Goal: Information Seeking & Learning: Learn about a topic

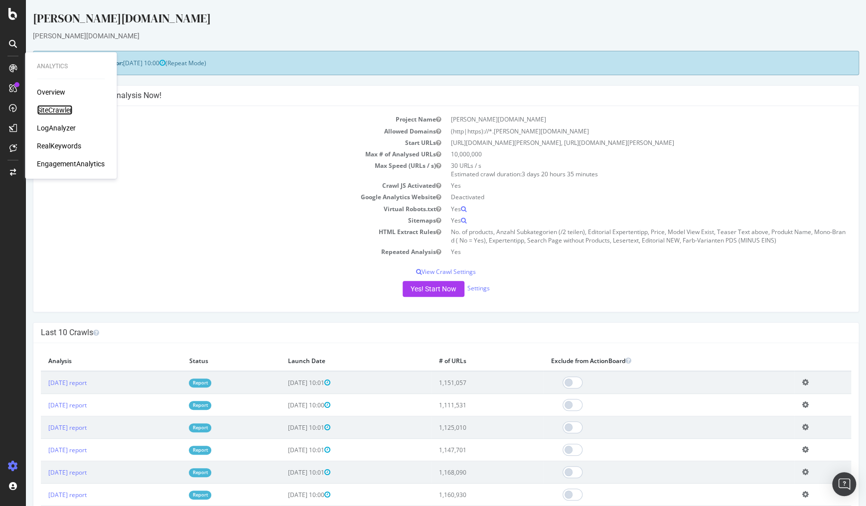
click at [50, 109] on div "SiteCrawler" at bounding box center [54, 110] width 35 height 10
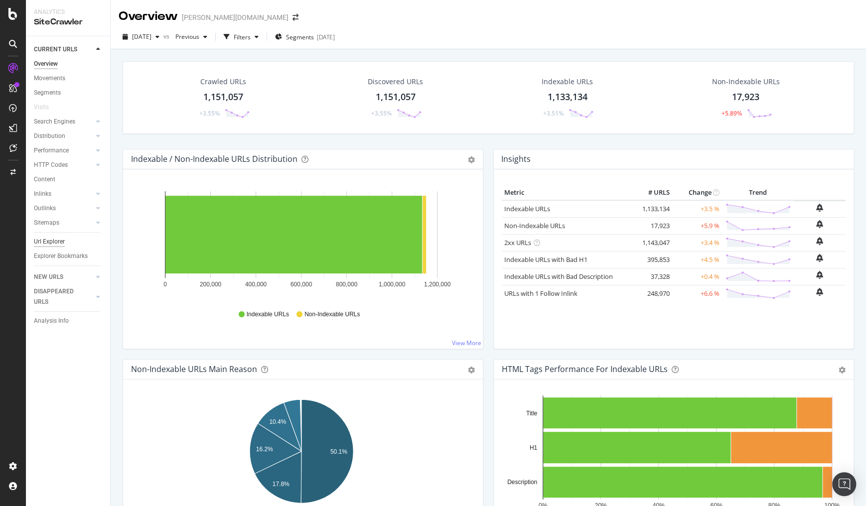
click at [50, 244] on div "Url Explorer" at bounding box center [49, 242] width 31 height 10
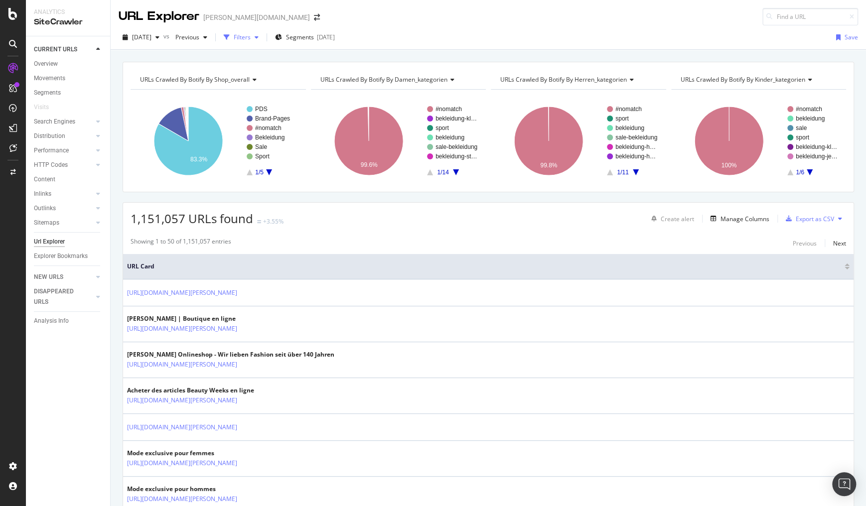
click at [260, 43] on div "Filters" at bounding box center [241, 37] width 43 height 15
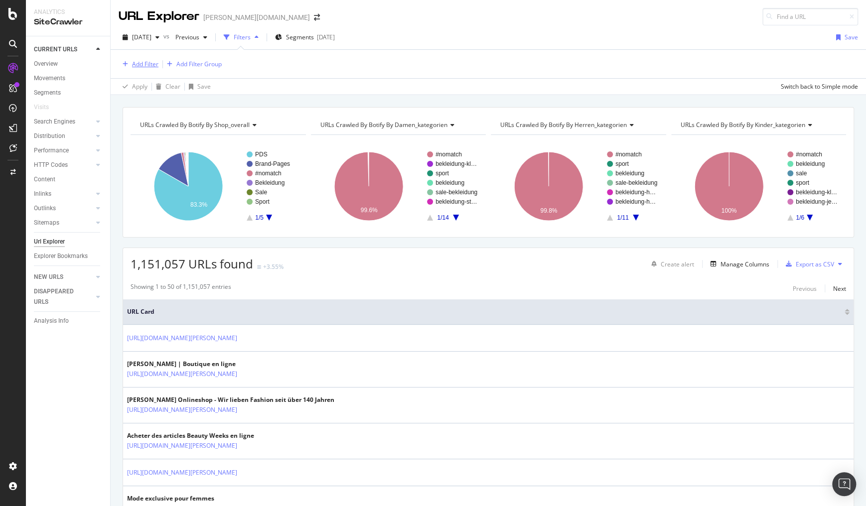
click at [143, 64] on div "Add Filter" at bounding box center [145, 64] width 26 height 8
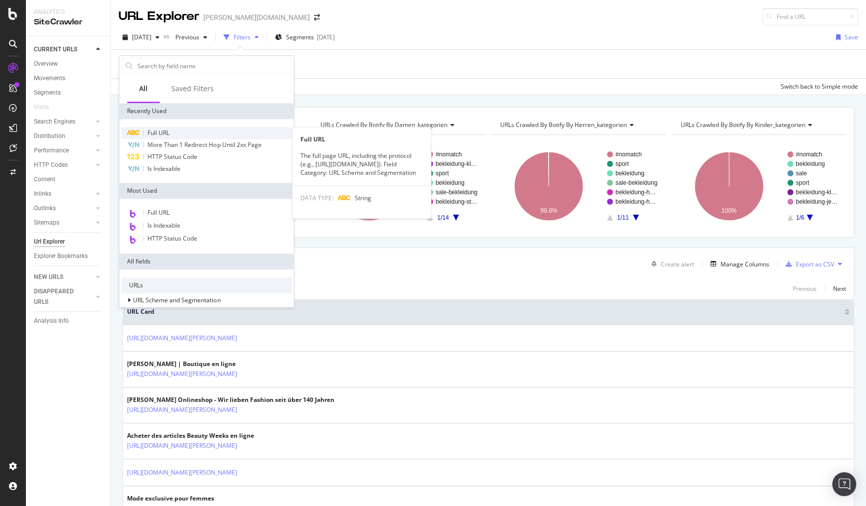
click at [162, 138] on div "Full URL" at bounding box center [206, 133] width 170 height 12
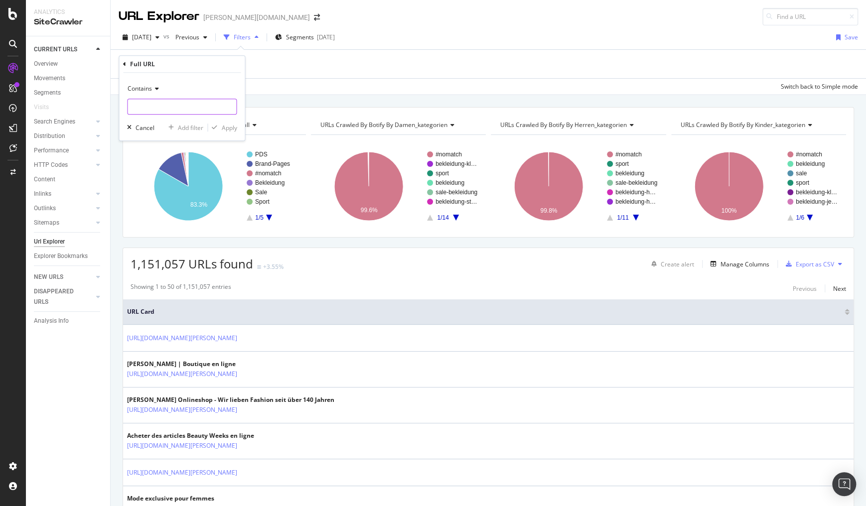
click at [152, 107] on input "text" at bounding box center [182, 107] width 109 height 16
type input "farbe="
click at [230, 130] on div "Apply" at bounding box center [228, 128] width 15 height 8
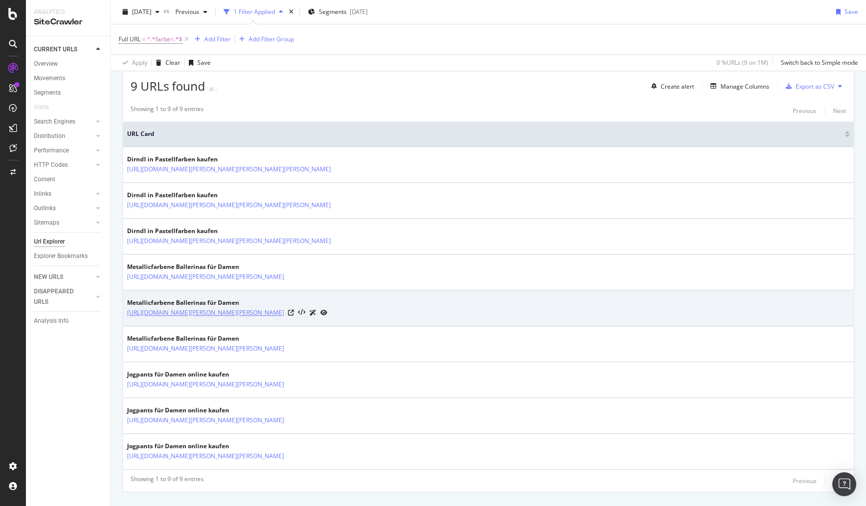
scroll to position [198, 0]
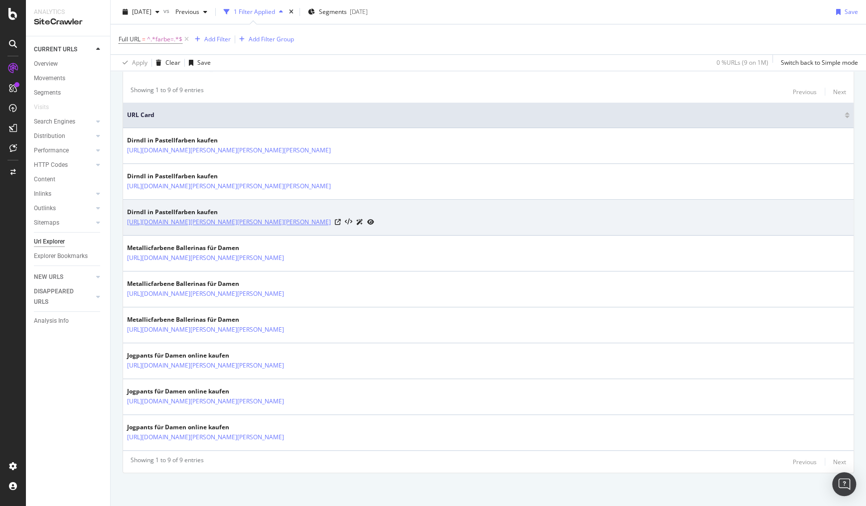
click at [331, 219] on link "[URL][DOMAIN_NAME][PERSON_NAME][PERSON_NAME][PERSON_NAME]" at bounding box center [229, 222] width 204 height 10
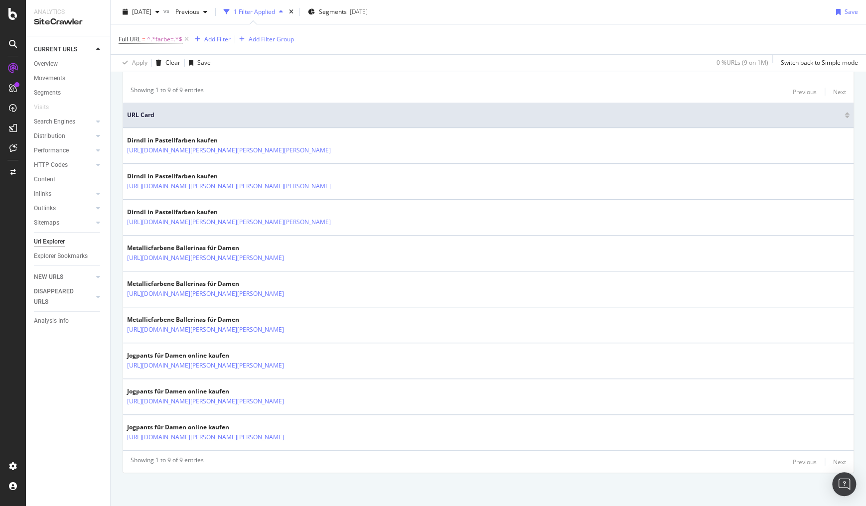
click at [44, 450] on div "CURRENT URLS Overview Movements Segments Visits Search Engines Top Charts Segme…" at bounding box center [68, 271] width 84 height 470
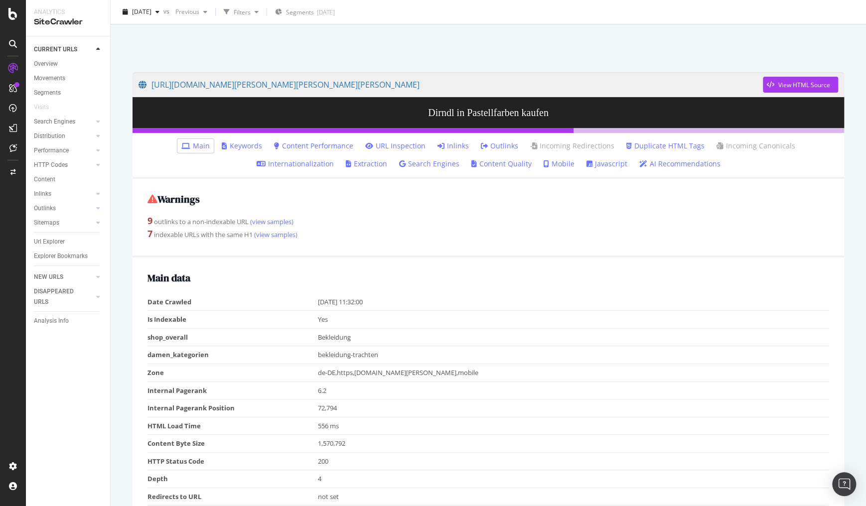
scroll to position [80, 0]
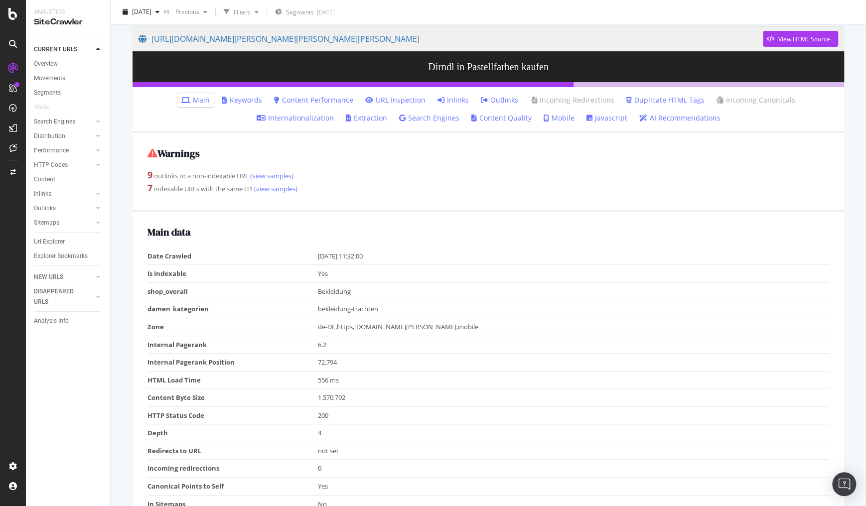
click at [438, 102] on icon at bounding box center [441, 100] width 7 height 7
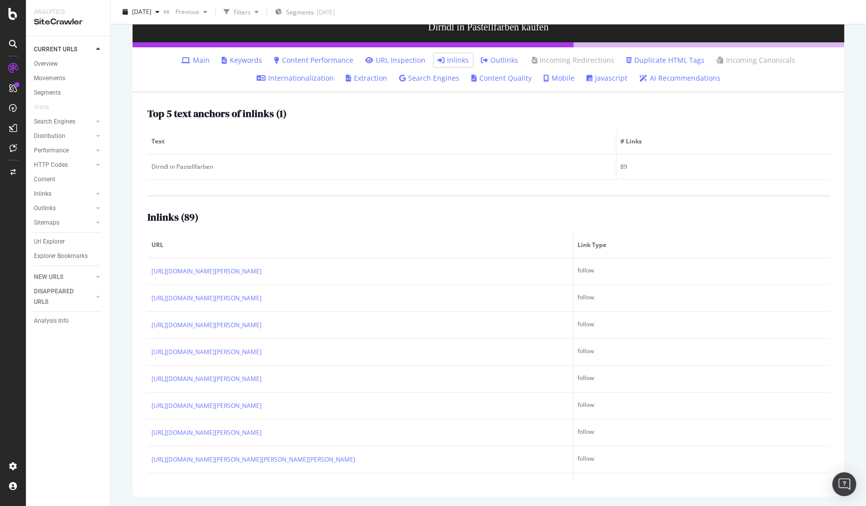
scroll to position [120, 0]
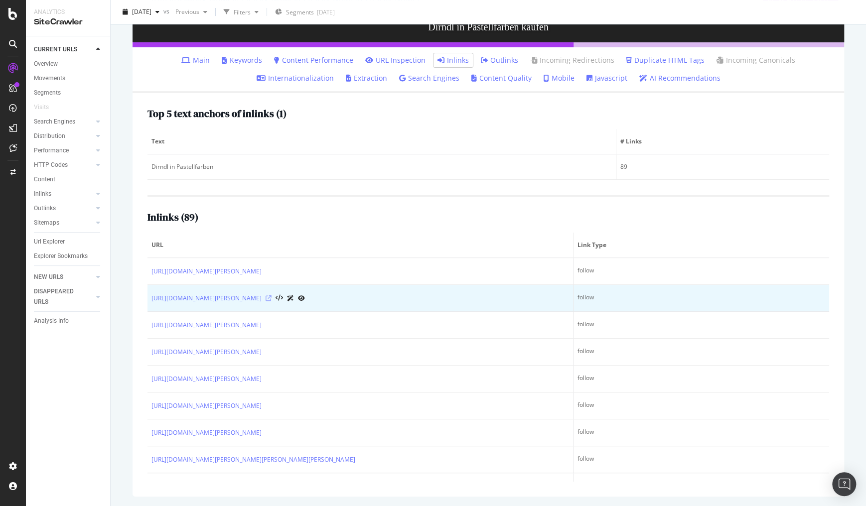
click at [272, 297] on icon at bounding box center [269, 299] width 6 height 6
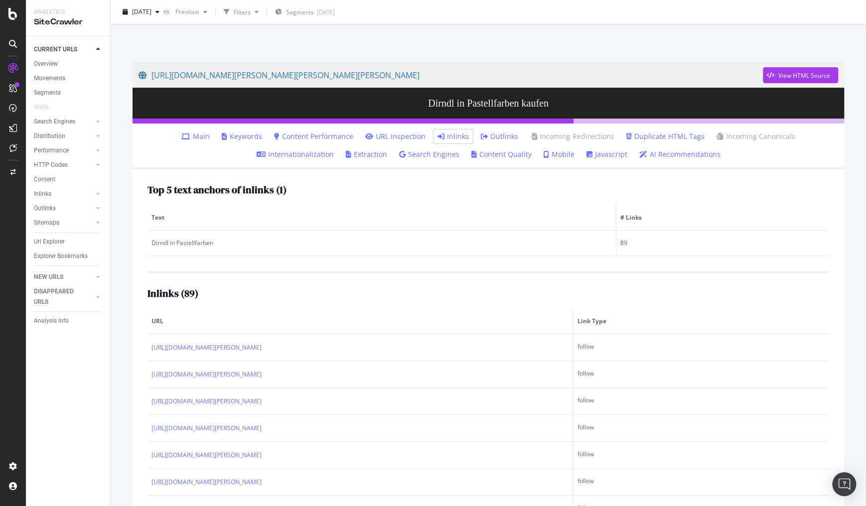
scroll to position [0, 0]
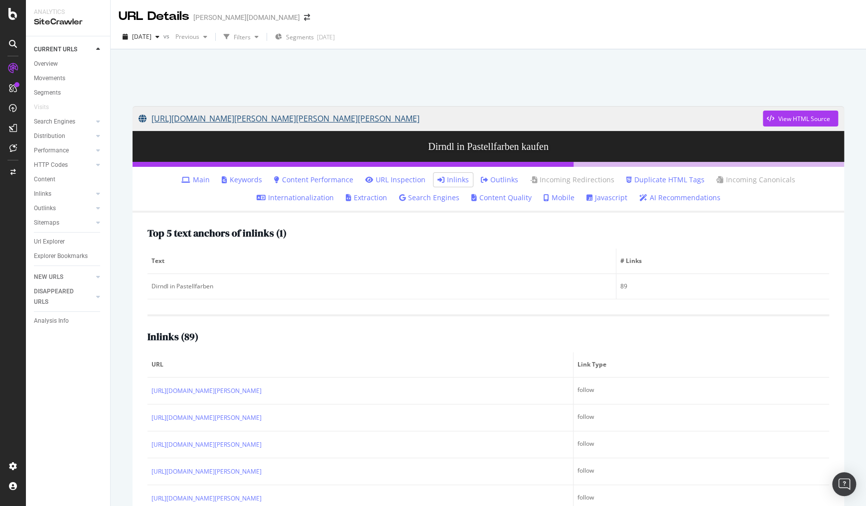
drag, startPoint x: 172, startPoint y: 119, endPoint x: 588, endPoint y: 118, distance: 416.3
click at [588, 118] on div "[URL][DOMAIN_NAME][PERSON_NAME][PERSON_NAME][PERSON_NAME] View HTML Source" at bounding box center [489, 118] width 712 height 25
copy link "[URL][DOMAIN_NAME][PERSON_NAME][PERSON_NAME][PERSON_NAME]"
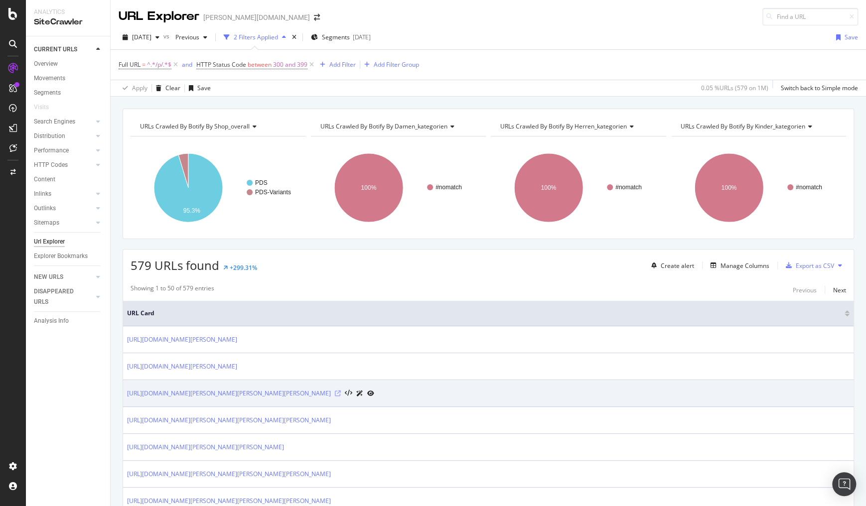
click at [341, 394] on icon at bounding box center [338, 394] width 6 height 6
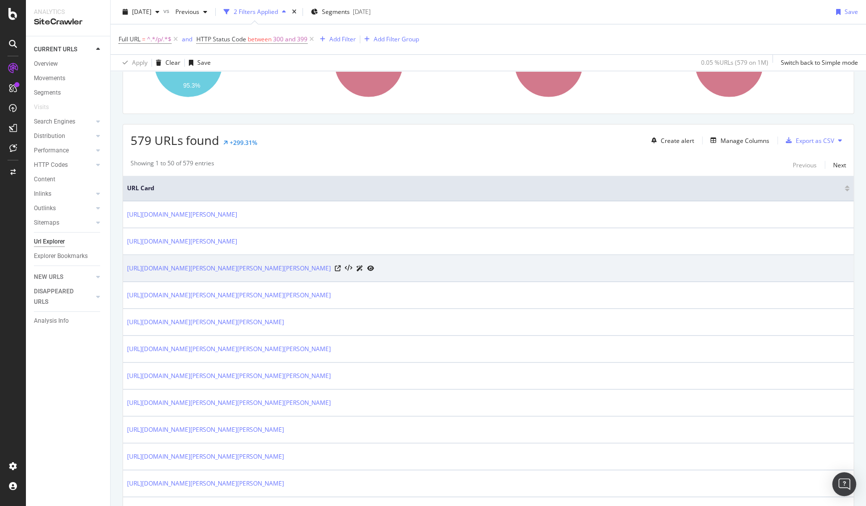
scroll to position [160, 0]
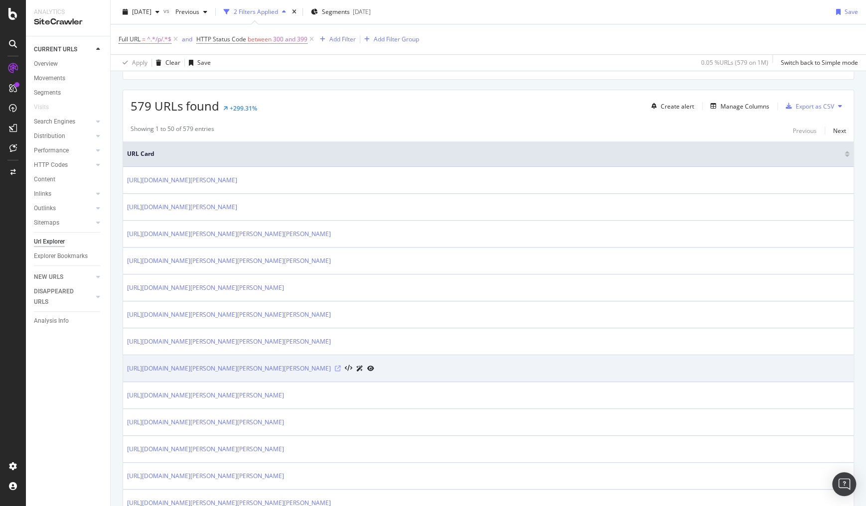
click at [341, 367] on icon at bounding box center [338, 369] width 6 height 6
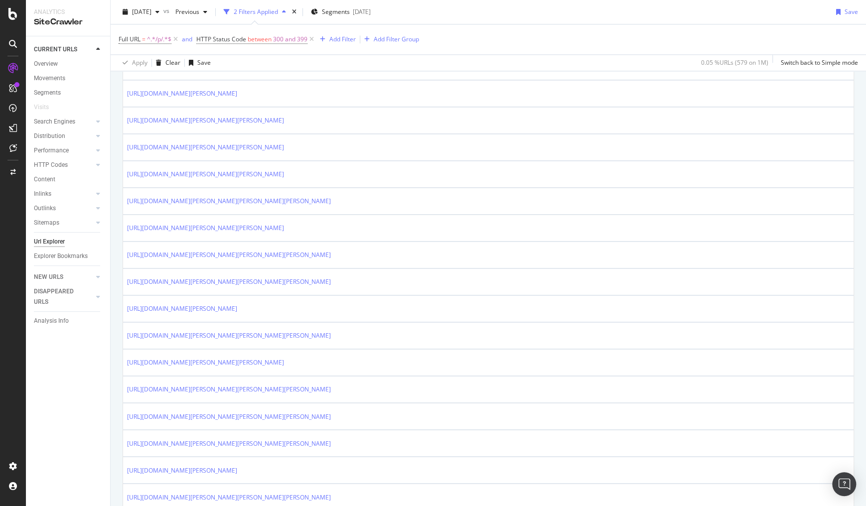
scroll to position [678, 0]
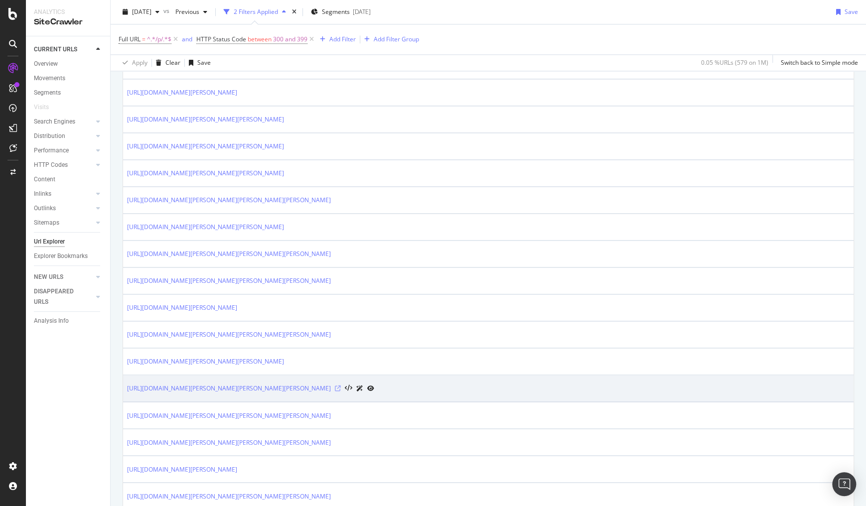
click at [341, 386] on icon at bounding box center [338, 389] width 6 height 6
